Goal: Transaction & Acquisition: Purchase product/service

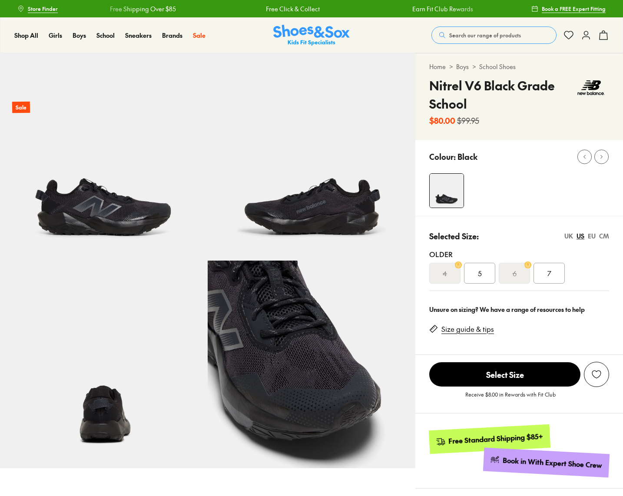
select select "*"
drag, startPoint x: 519, startPoint y: 171, endPoint x: 519, endPoint y: 177, distance: 6.1
click at [519, 171] on div "Close dialog Join the FREE Fit Club & Get 10% Back Sign up to join our FREE Fit…" at bounding box center [311, 248] width 623 height 496
click at [479, 273] on span "5" at bounding box center [480, 273] width 4 height 10
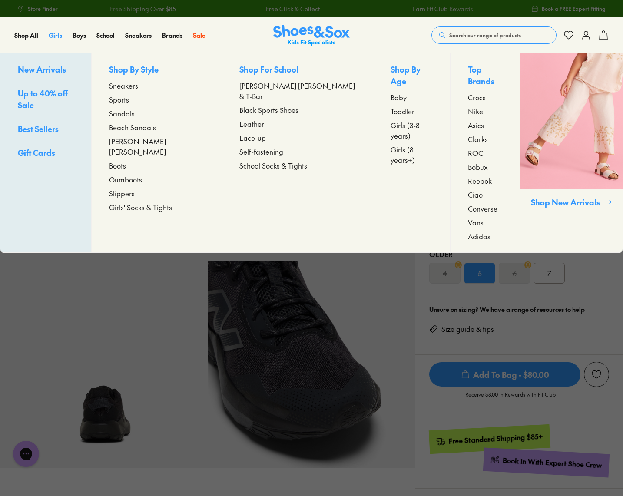
click at [56, 37] on span "Girls" at bounding box center [55, 35] width 13 height 9
